Goal: Transaction & Acquisition: Book appointment/travel/reservation

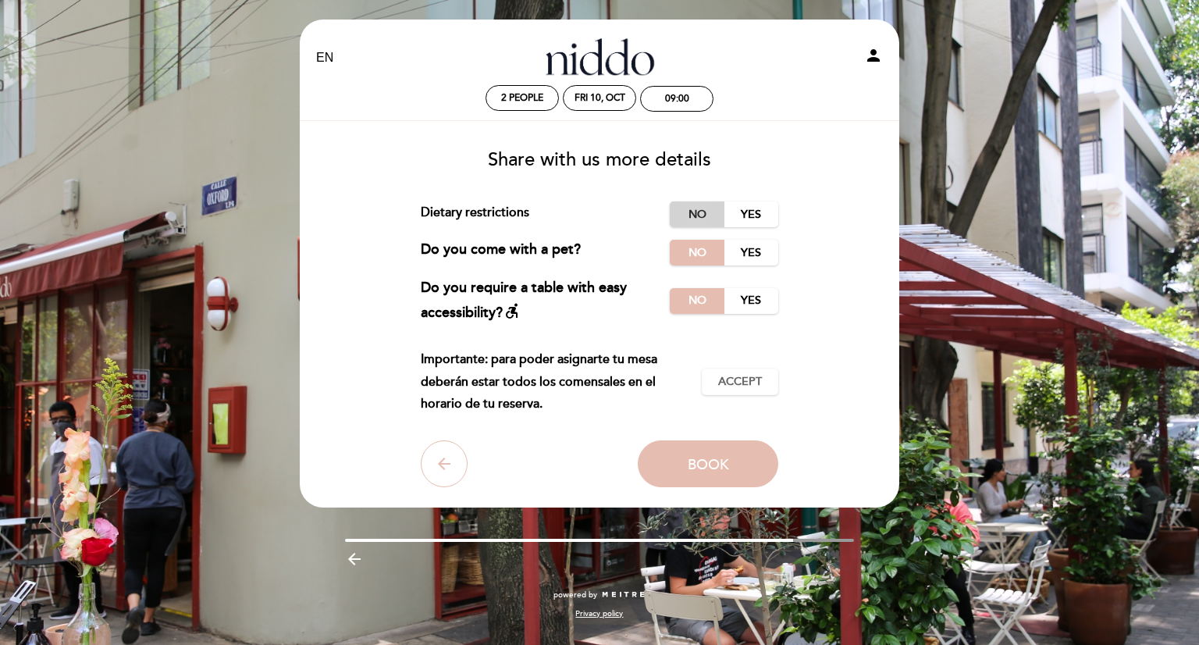
click at [682, 215] on label "No" at bounding box center [697, 214] width 55 height 26
click at [710, 467] on span "Book" at bounding box center [708, 463] width 41 height 17
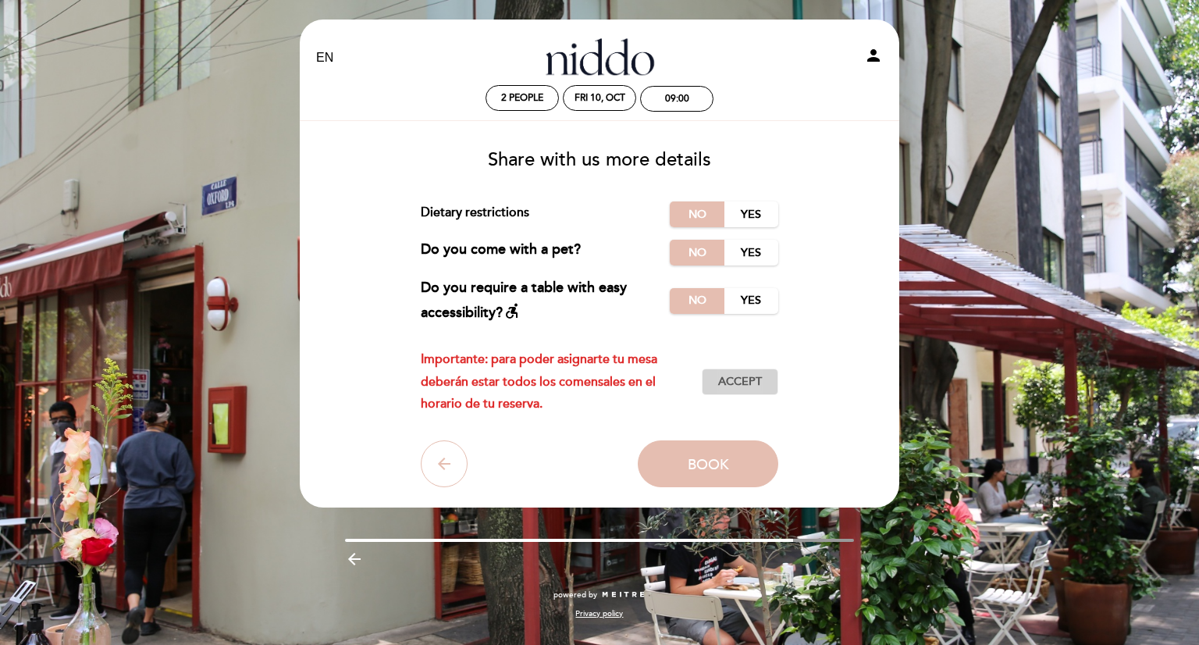
click at [745, 386] on span "Accept" at bounding box center [740, 382] width 44 height 16
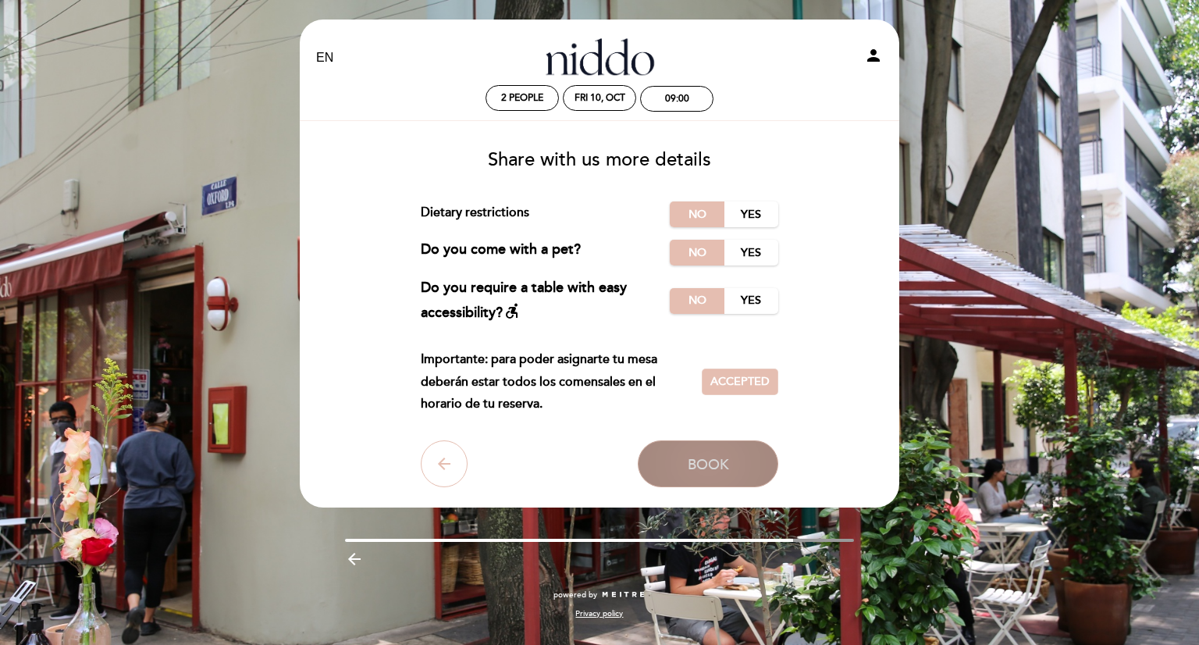
click at [735, 460] on button "Book" at bounding box center [708, 463] width 141 height 47
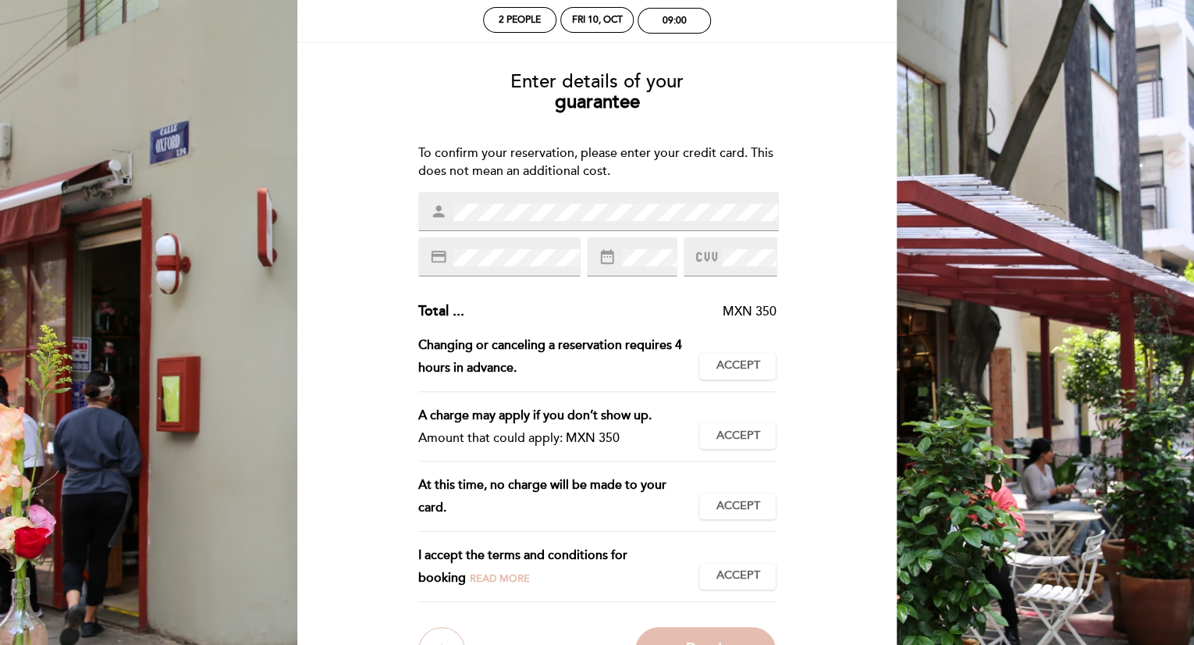
scroll to position [254, 0]
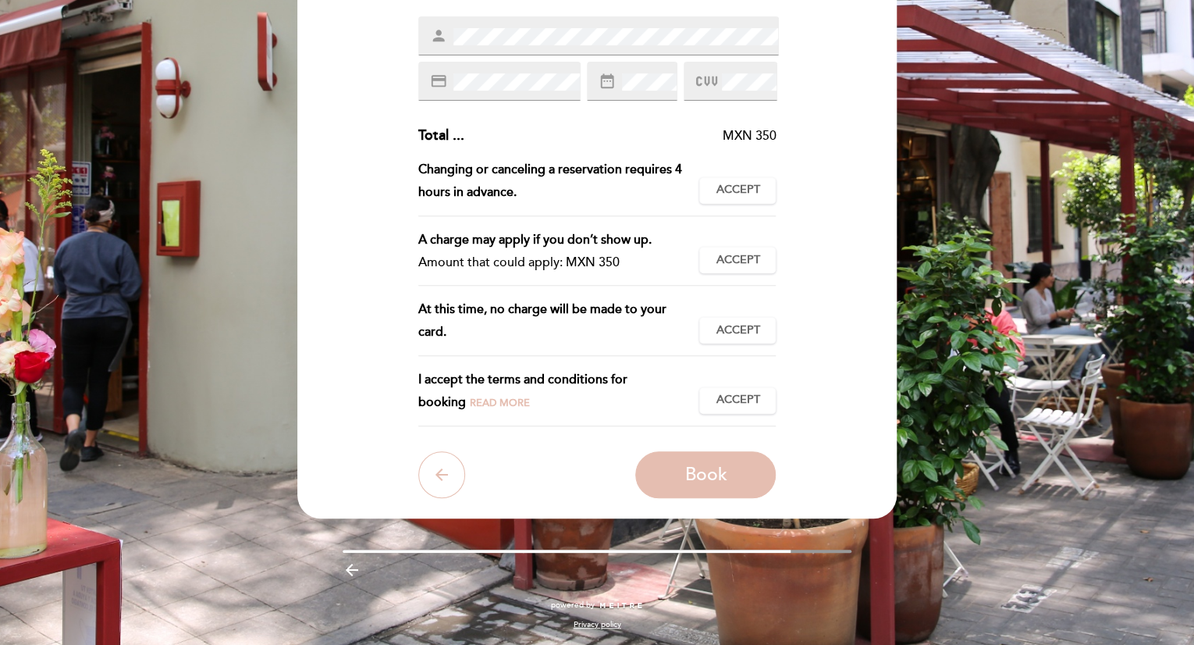
click at [620, 80] on span at bounding box center [648, 82] width 58 height 19
click at [739, 188] on span "Accept" at bounding box center [738, 190] width 44 height 16
click at [730, 263] on span "Accept" at bounding box center [738, 260] width 44 height 16
click at [726, 336] on span "Accept" at bounding box center [738, 330] width 44 height 16
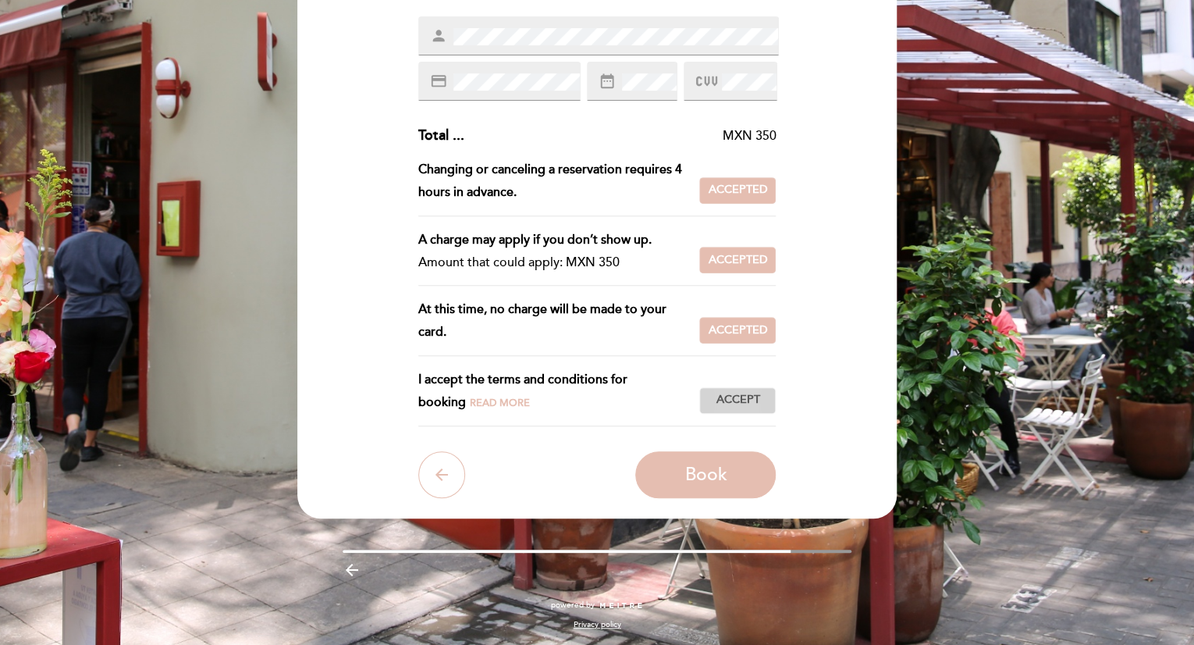
click at [724, 392] on span "Accept" at bounding box center [738, 400] width 44 height 16
click at [707, 464] on span "Book" at bounding box center [706, 475] width 42 height 22
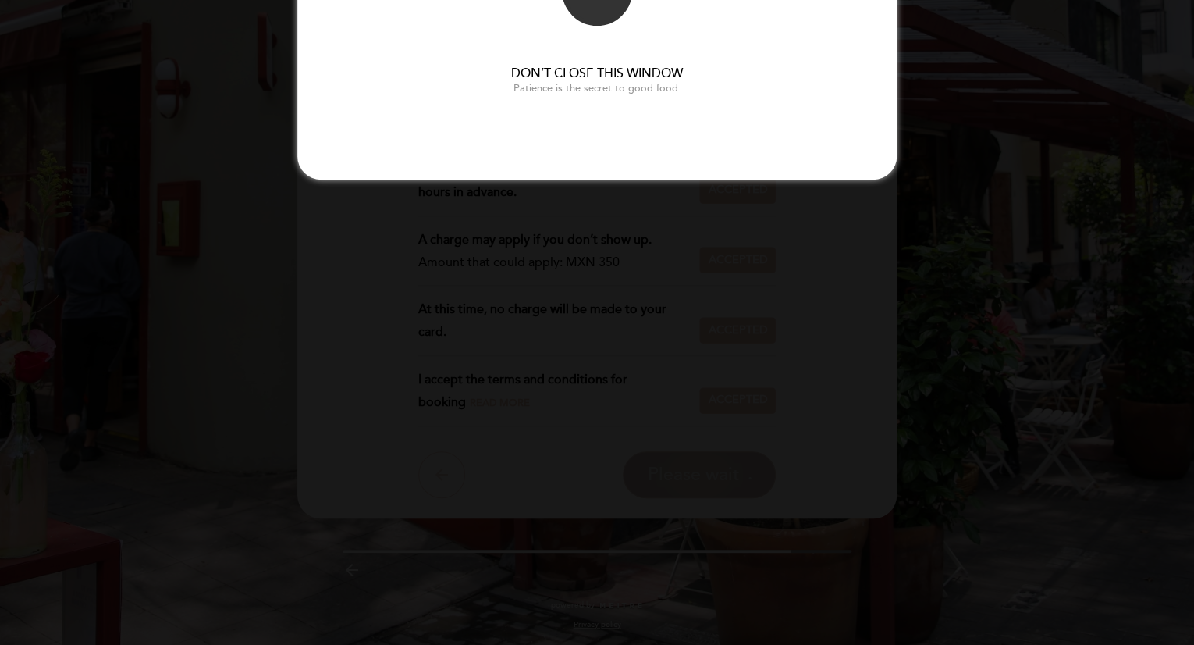
scroll to position [0, 0]
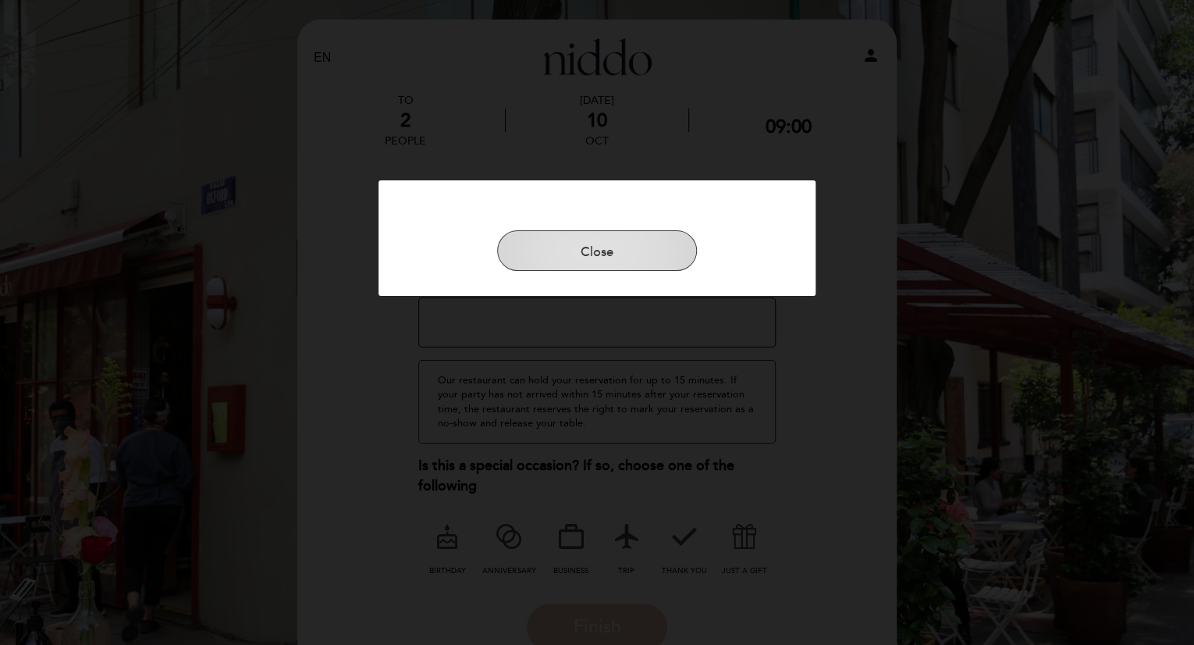
click at [625, 257] on button "Close" at bounding box center [597, 250] width 200 height 41
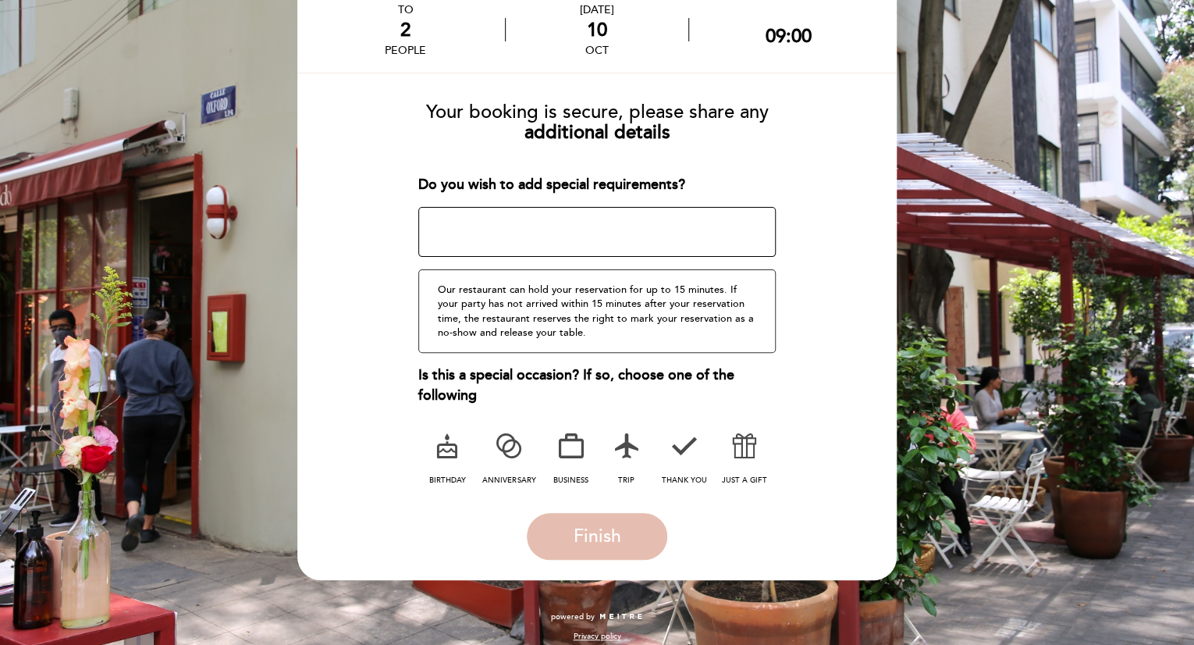
scroll to position [101, 0]
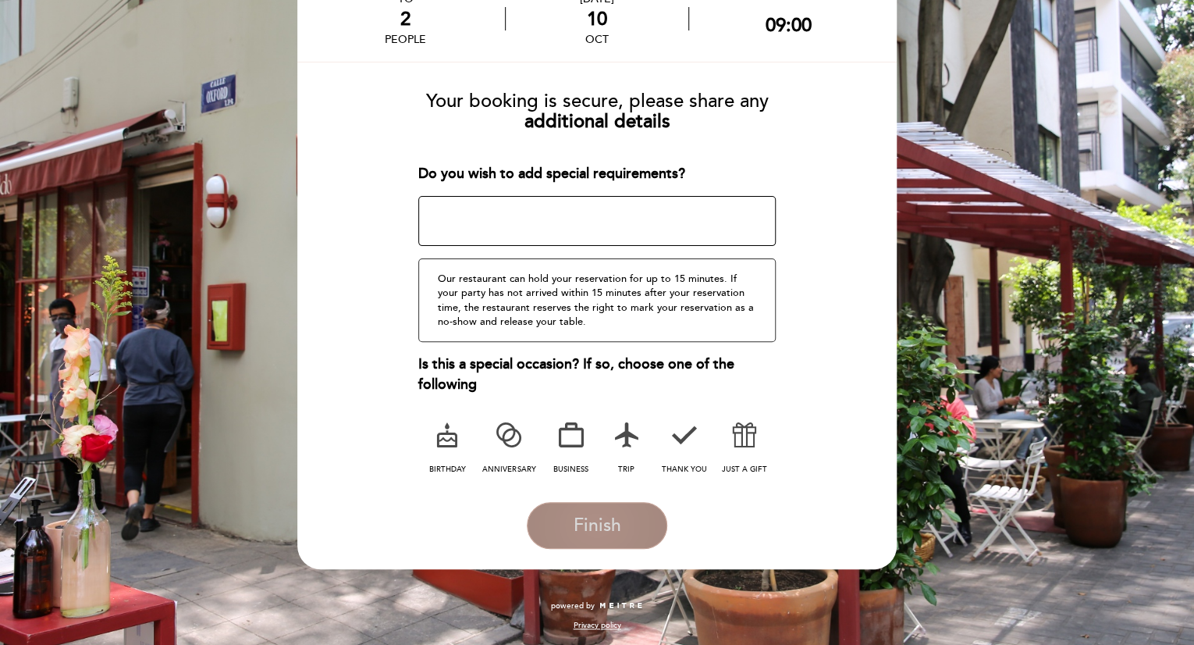
click at [603, 515] on span "Finish" at bounding box center [597, 525] width 48 height 22
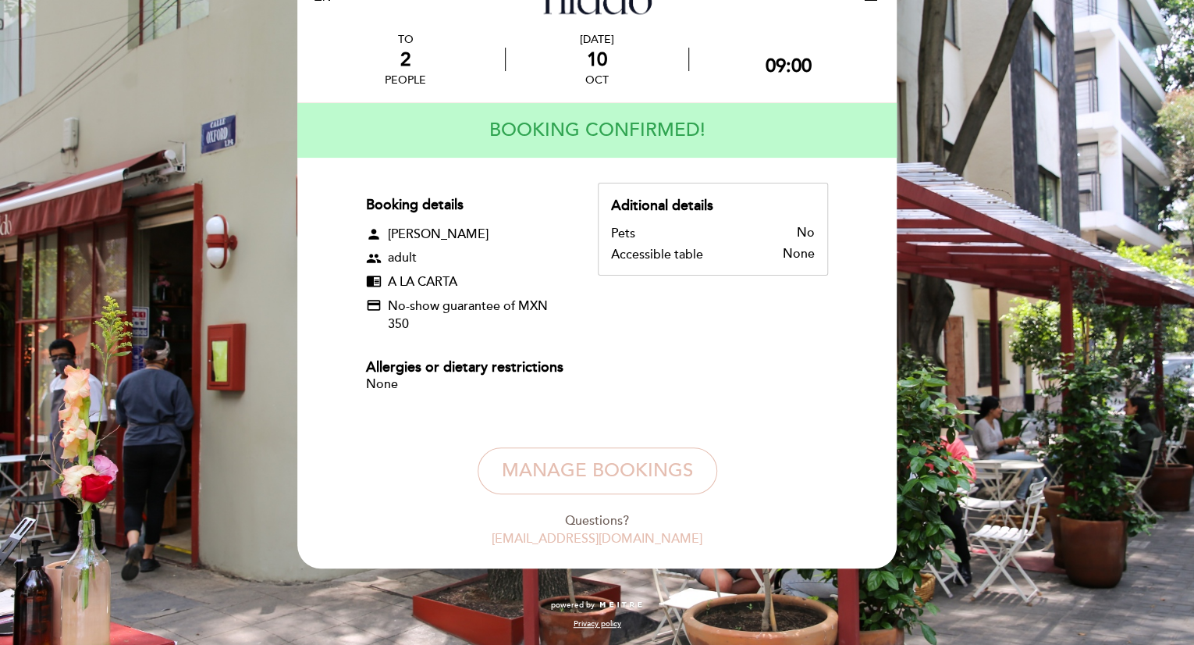
scroll to position [0, 0]
